Goal: Transaction & Acquisition: Book appointment/travel/reservation

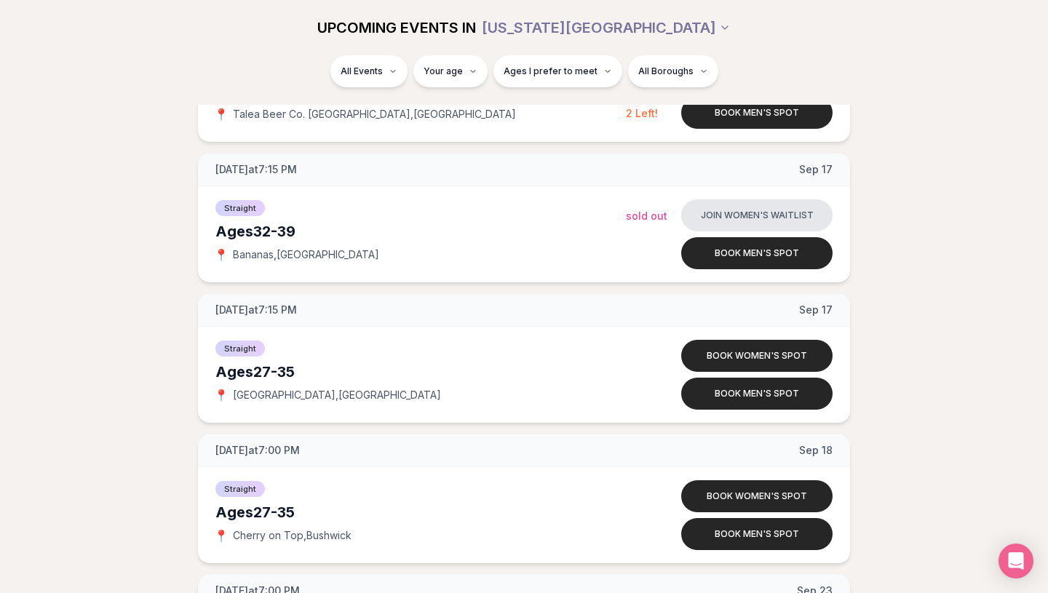
scroll to position [1979, 0]
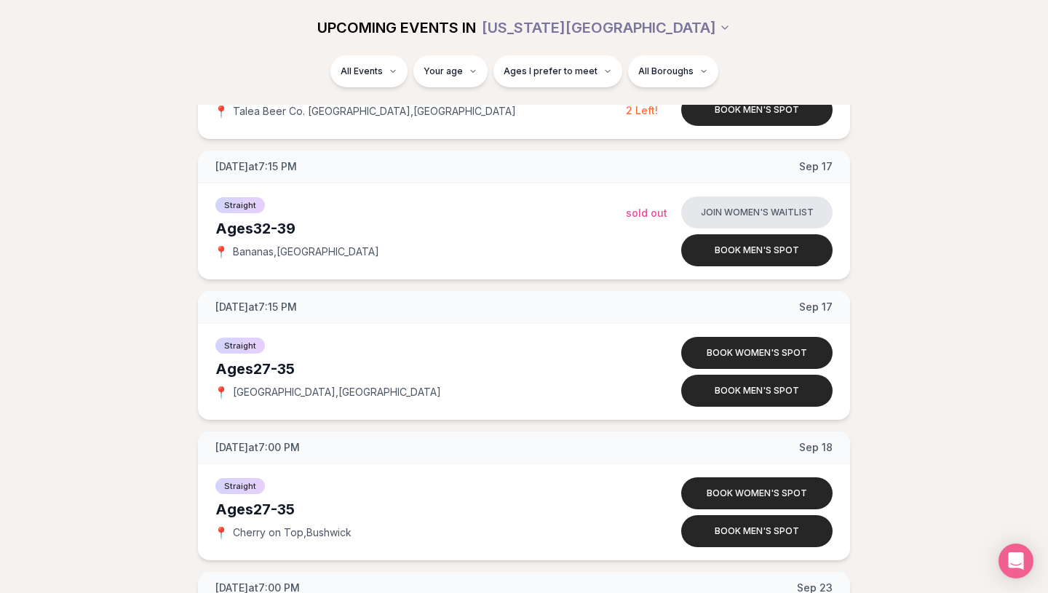
click at [495, 63] on div "Ages I prefer to meet" at bounding box center [557, 71] width 129 height 32
type input "**"
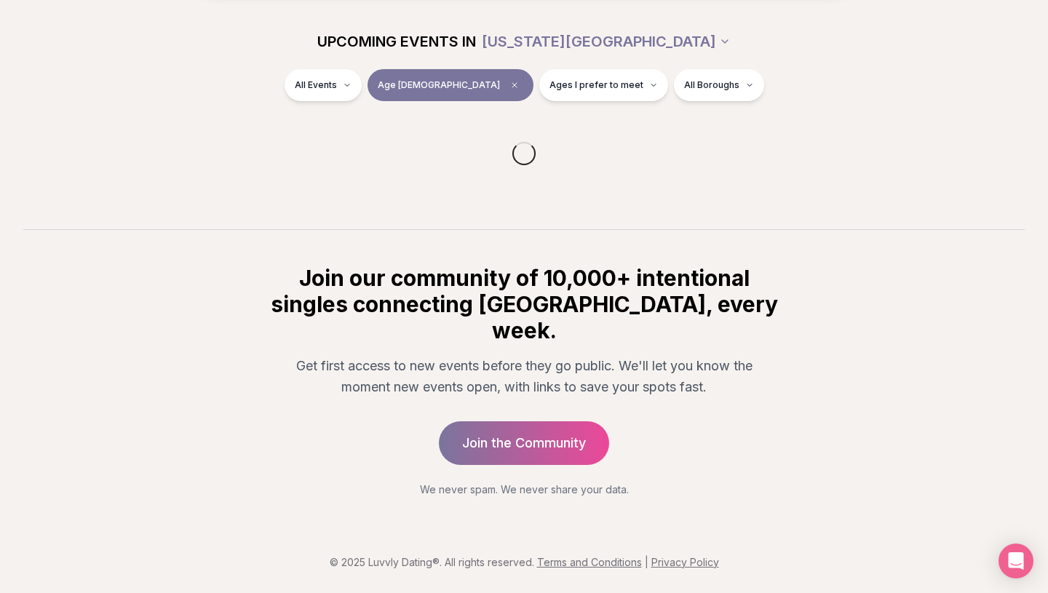
scroll to position [141, 0]
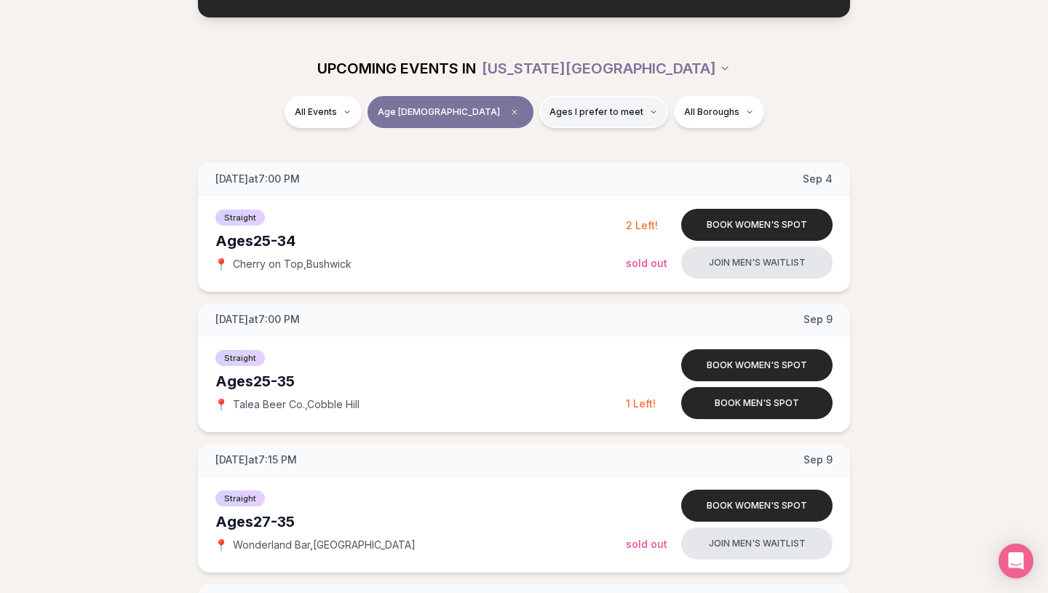
click at [559, 111] on span "Ages I prefer to meet" at bounding box center [596, 112] width 94 height 12
click at [498, 167] on button "Around my age" at bounding box center [500, 167] width 12 height 12
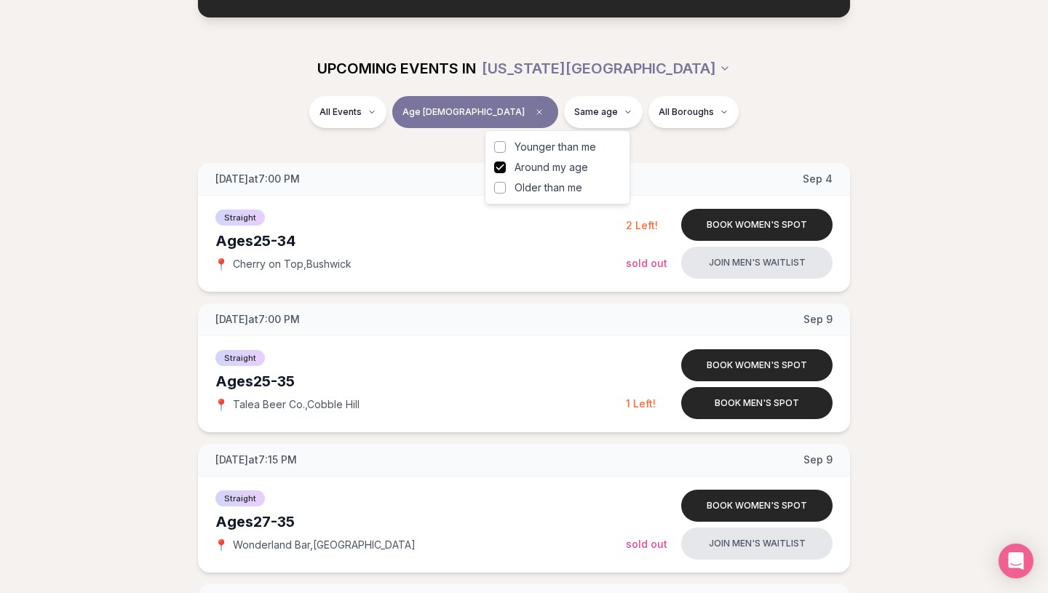
click at [500, 185] on button "Older than me" at bounding box center [500, 188] width 12 height 12
type button "on"
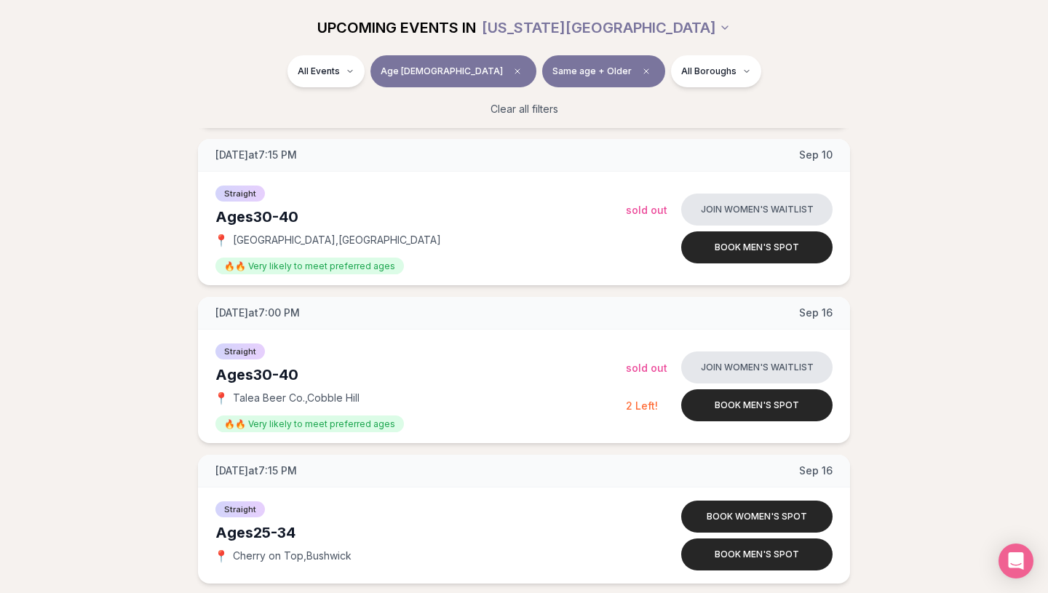
scroll to position [1305, 0]
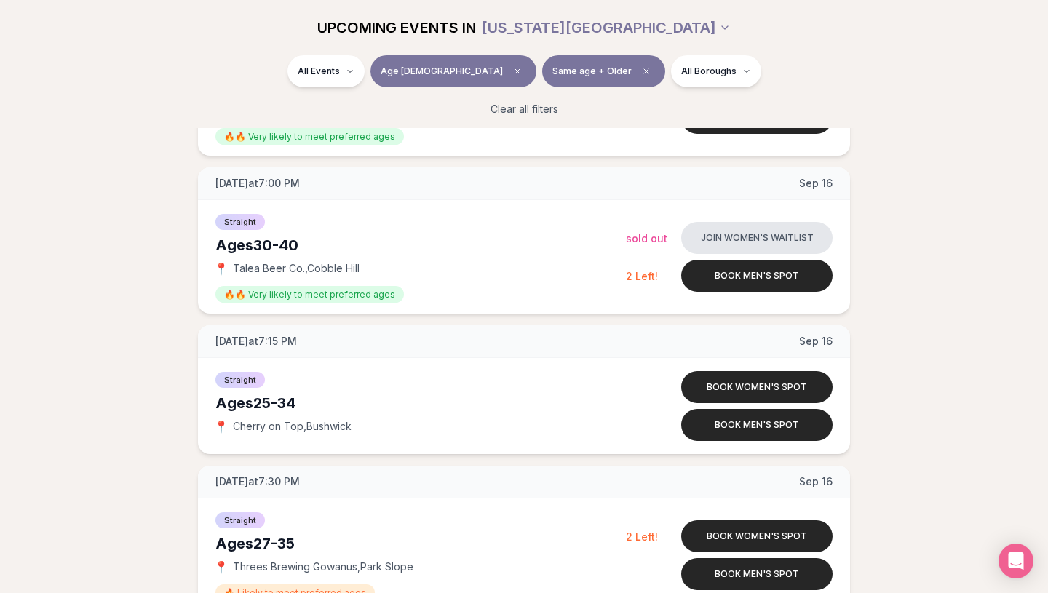
scroll to position [1421, 0]
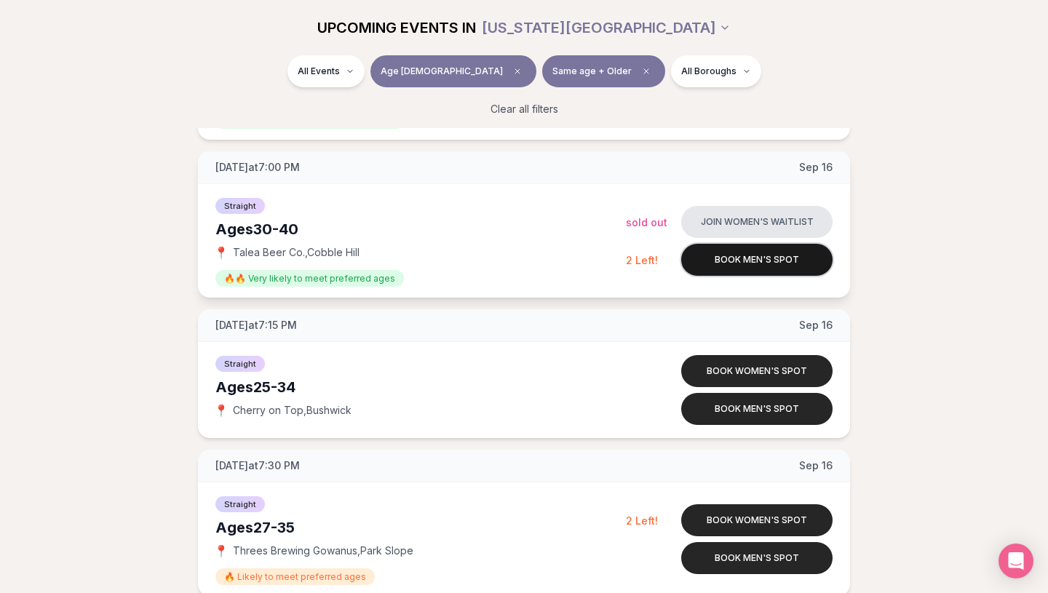
click at [717, 259] on button "Book men's spot" at bounding box center [756, 260] width 151 height 32
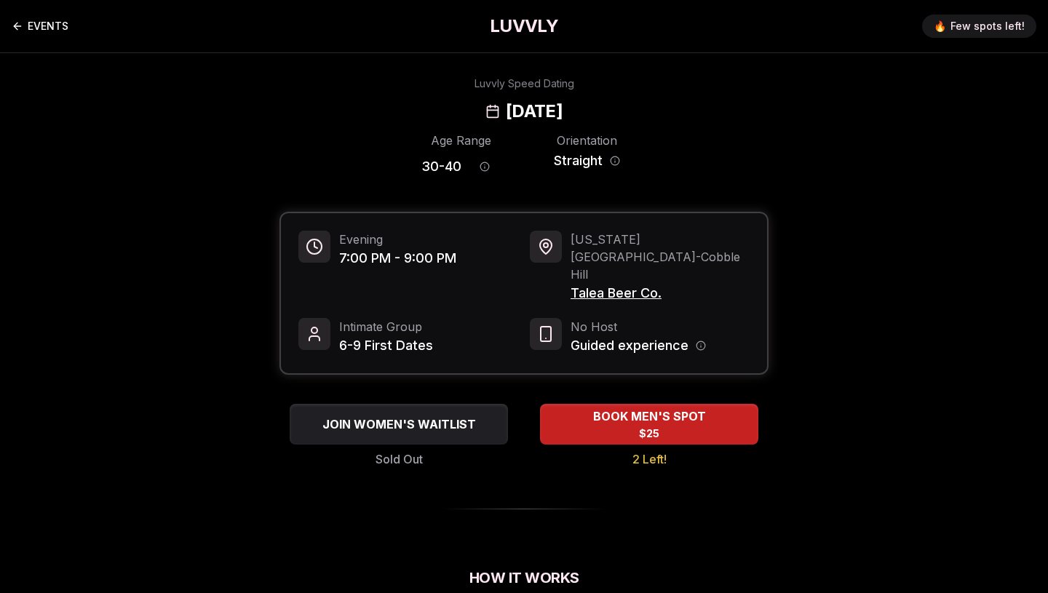
click at [18, 19] on link "EVENTS" at bounding box center [40, 26] width 57 height 29
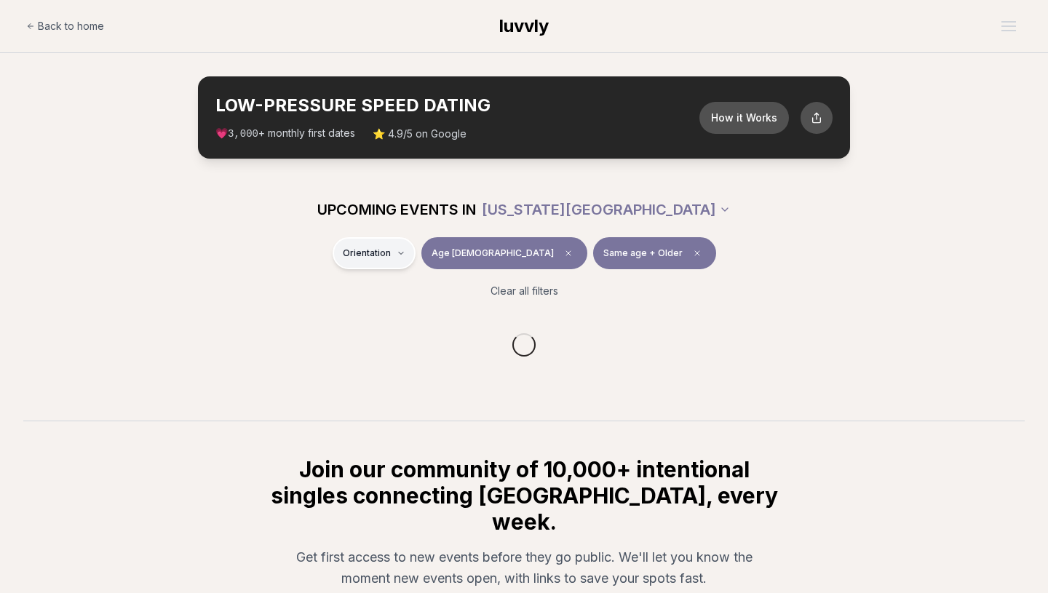
click at [410, 261] on div "Orientation" at bounding box center [373, 253] width 83 height 32
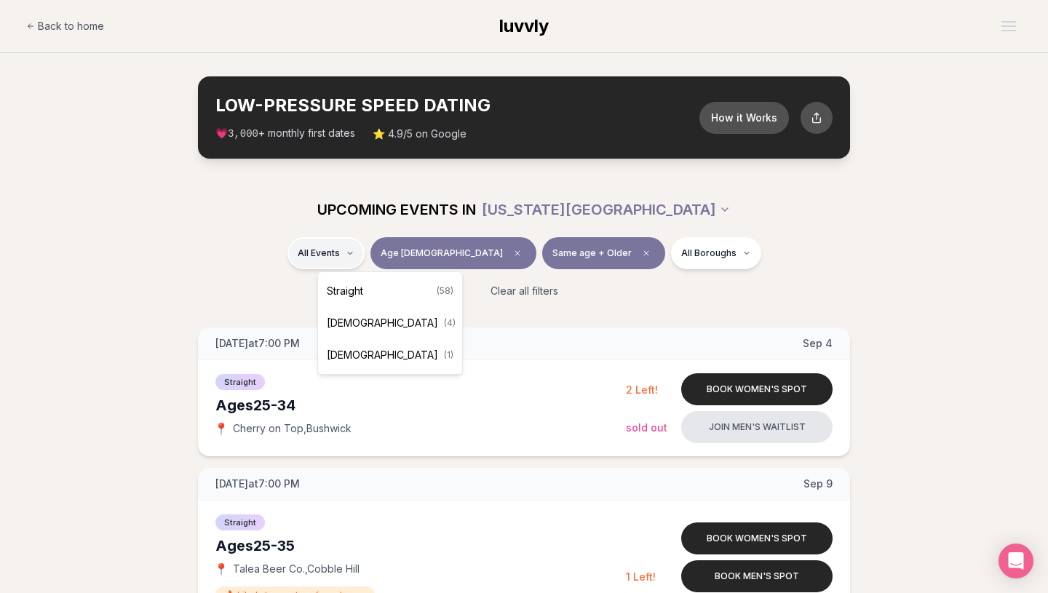
click at [383, 287] on div "Straight ( 58 )" at bounding box center [390, 291] width 138 height 32
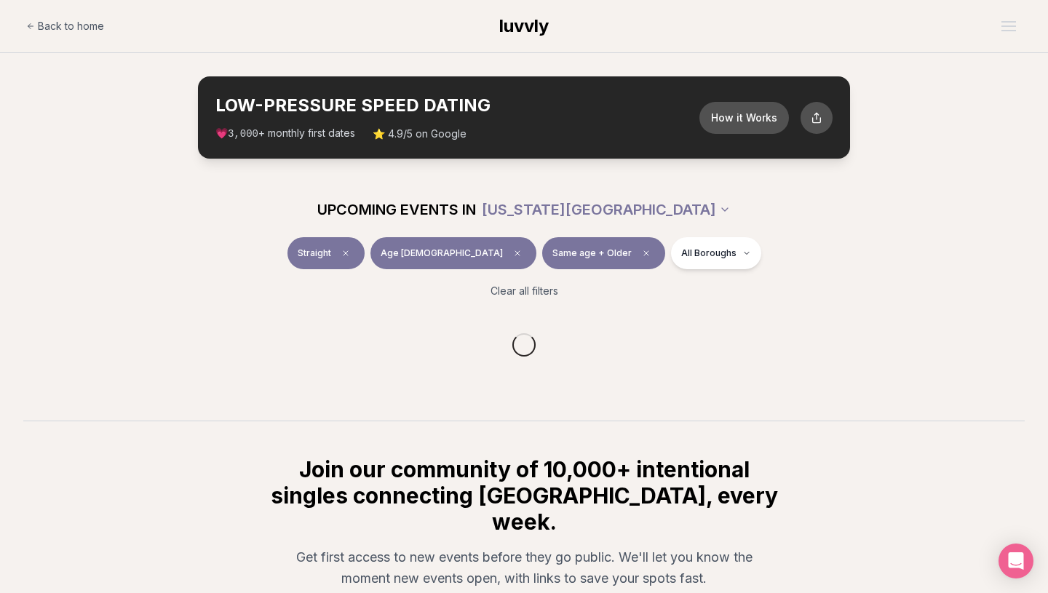
click at [166, 357] on div at bounding box center [523, 345] width 1001 height 70
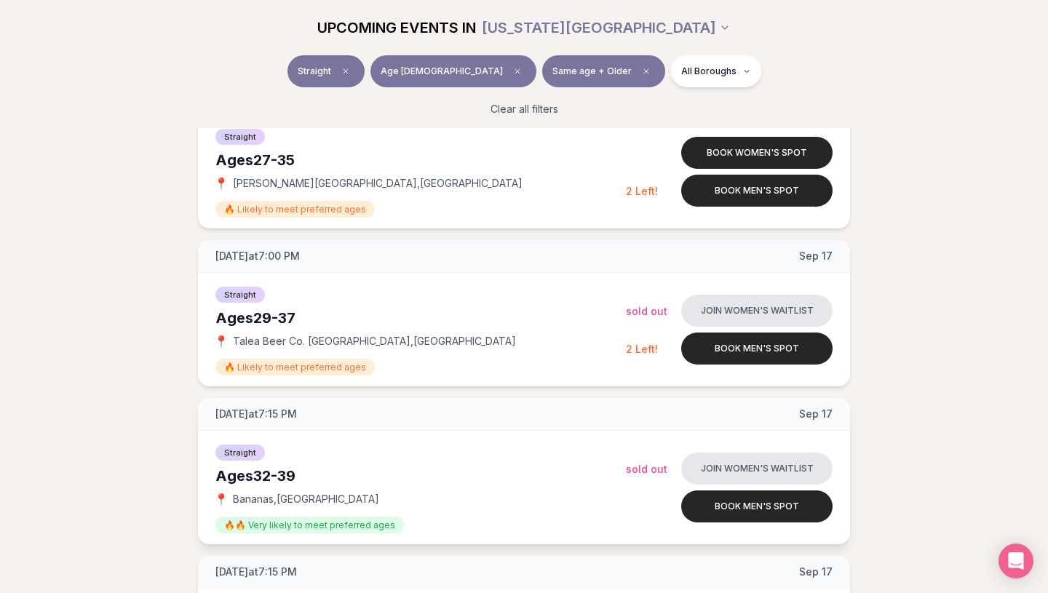
scroll to position [1950, 0]
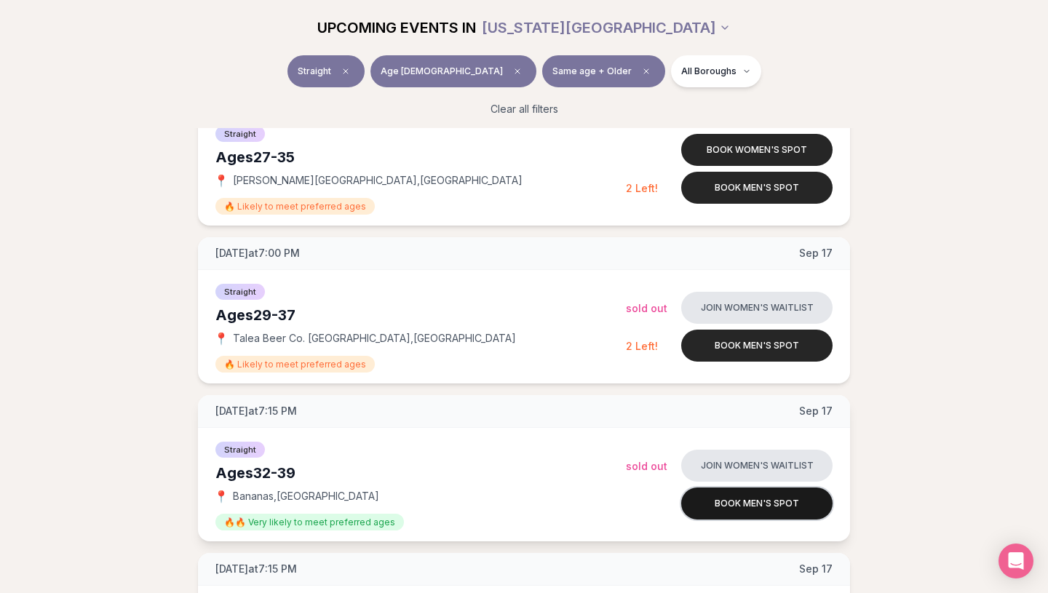
click at [736, 500] on button "Book men's spot" at bounding box center [756, 503] width 151 height 32
